Goal: Obtain resource: Download file/media

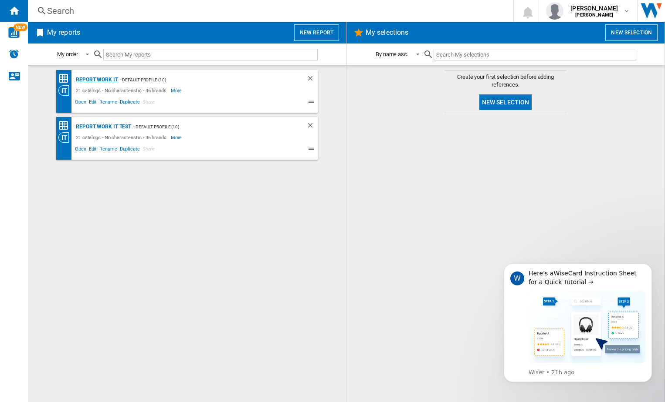
click at [94, 81] on div "Report Work it" at bounding box center [96, 79] width 44 height 11
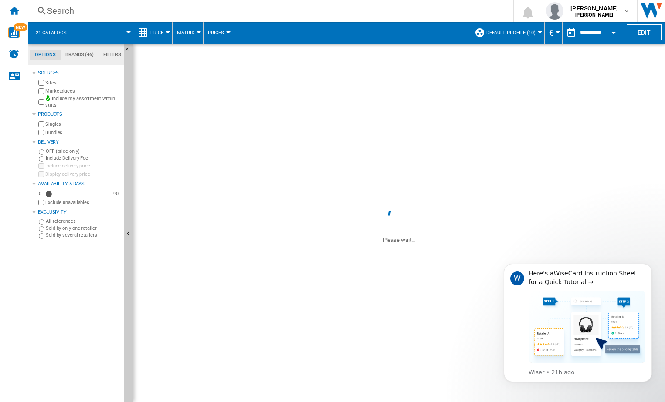
click at [37, 202] on div "Exclude unavailables" at bounding box center [79, 203] width 84 height 8
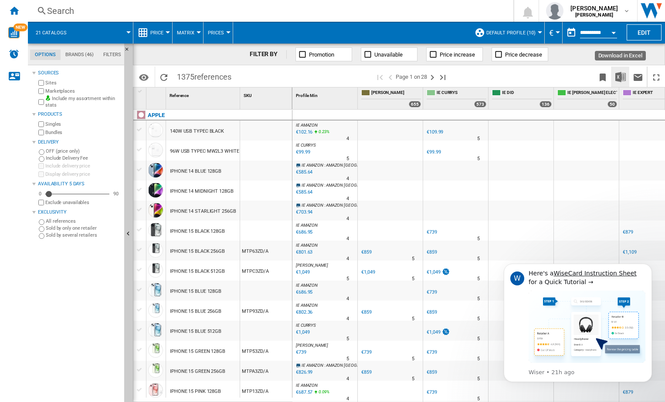
click at [621, 76] on img "Download in Excel" at bounding box center [620, 77] width 10 height 10
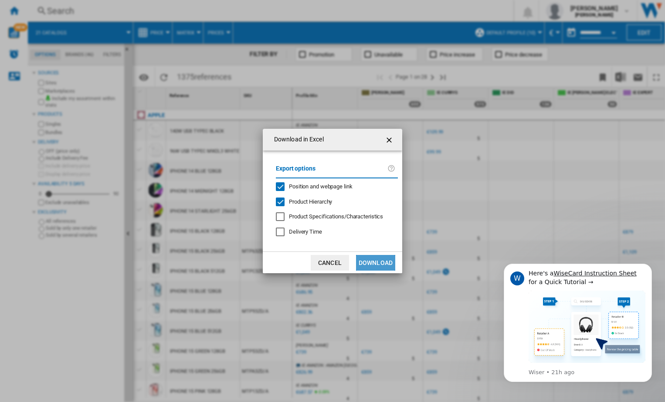
click at [368, 261] on button "Download" at bounding box center [375, 263] width 39 height 16
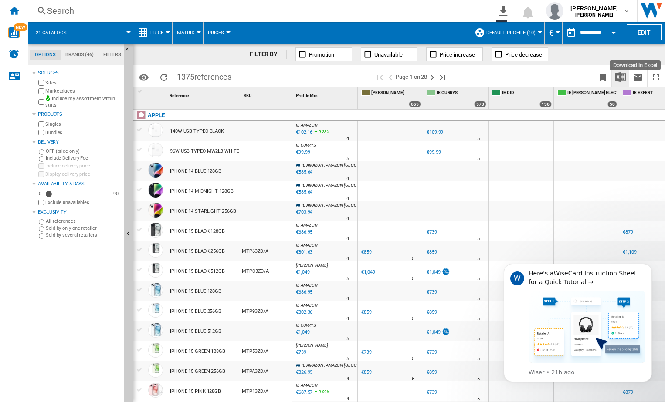
click at [618, 78] on img "Download in Excel" at bounding box center [620, 77] width 10 height 10
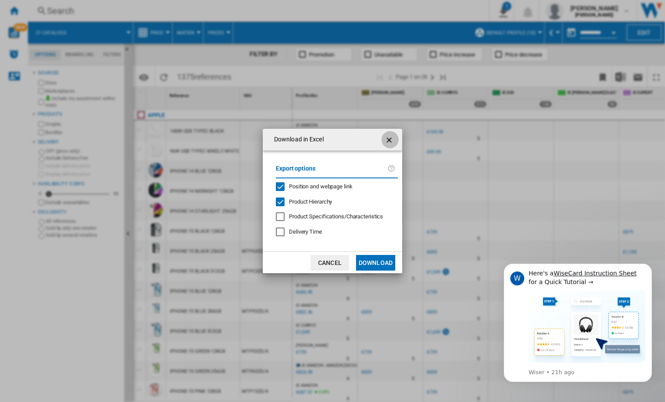
click at [389, 141] on ng-md-icon "getI18NText('BUTTONS.CLOSE_DIALOG')" at bounding box center [390, 140] width 10 height 10
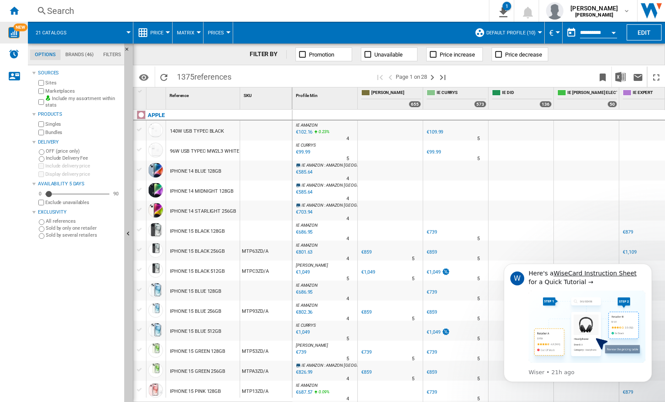
click at [17, 34] on img "WiseCard" at bounding box center [13, 32] width 11 height 11
click at [25, 27] on span "NEW" at bounding box center [21, 28] width 14 height 8
click at [20, 26] on span "NEW" at bounding box center [21, 28] width 14 height 8
click at [20, 23] on div "NEW" at bounding box center [14, 33] width 28 height 22
click at [13, 31] on img "WiseCard" at bounding box center [13, 32] width 11 height 11
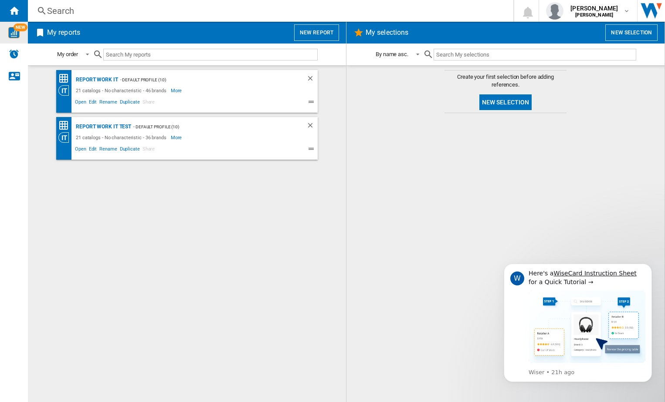
click at [14, 31] on img "WiseCard" at bounding box center [13, 32] width 11 height 11
